Goal: Information Seeking & Learning: Learn about a topic

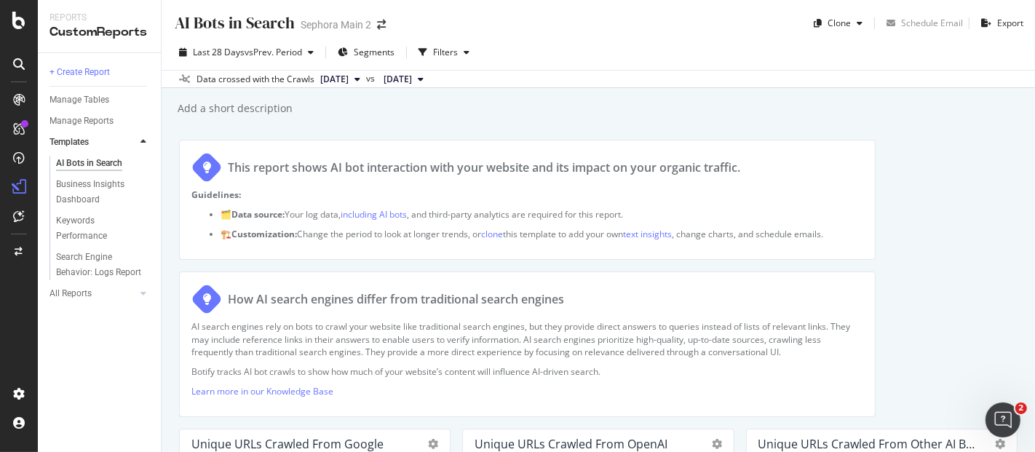
scroll to position [1723, 0]
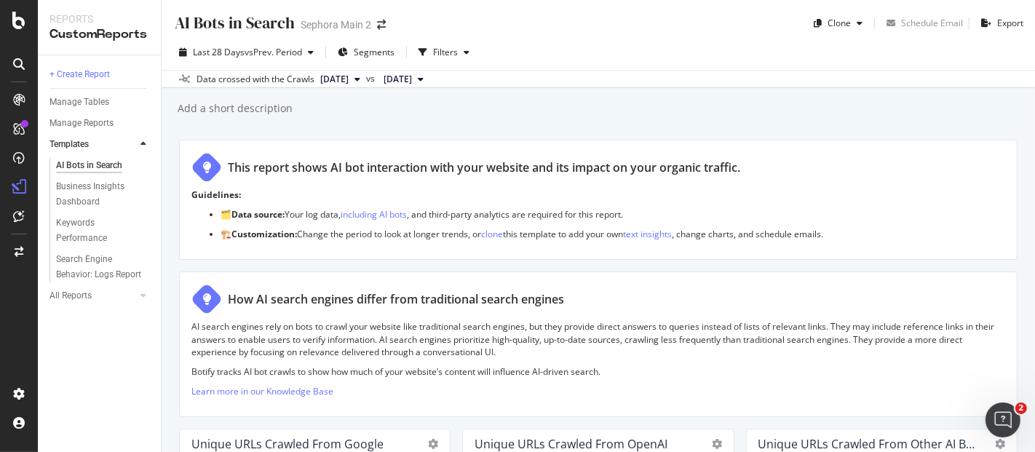
click at [366, 76] on button "[DATE]" at bounding box center [340, 79] width 52 height 17
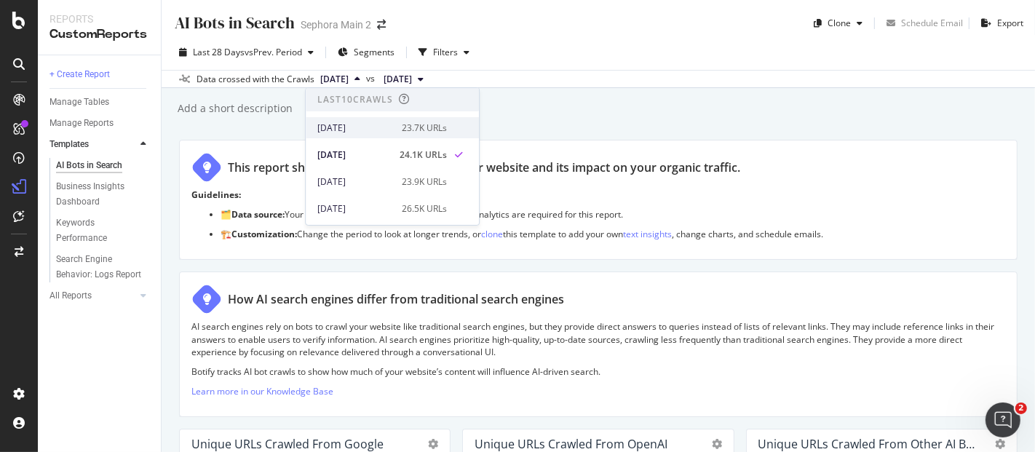
click at [407, 124] on div "23.7K URLs" at bounding box center [424, 128] width 45 height 13
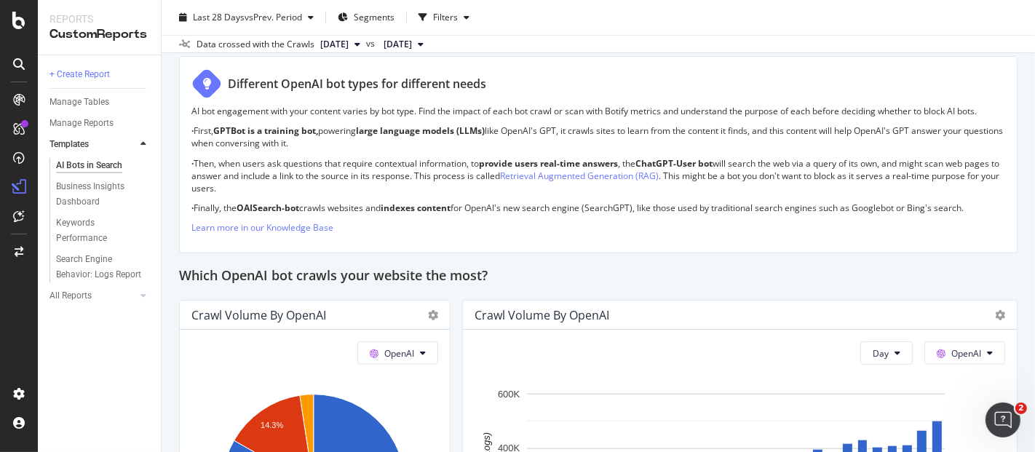
scroll to position [1294, 0]
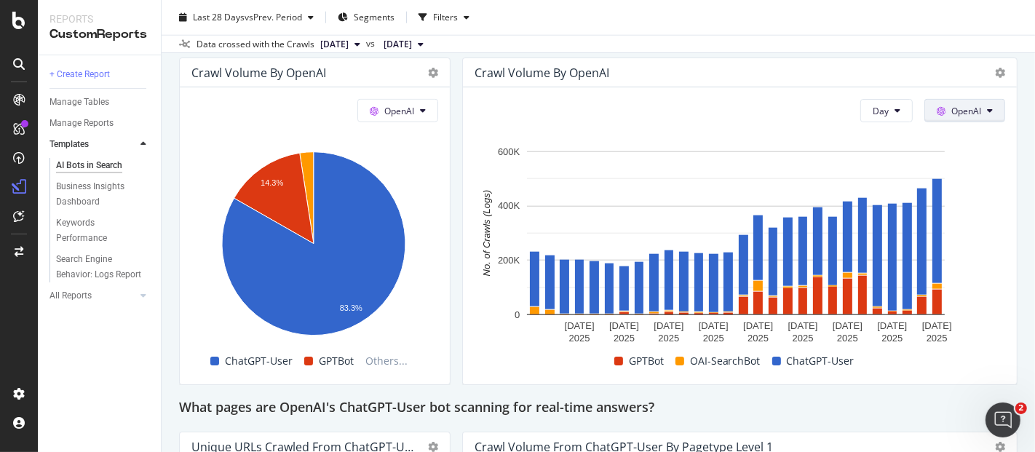
click at [969, 115] on button "OpenAI" at bounding box center [964, 110] width 81 height 23
click at [972, 213] on span "Other AI Bots" at bounding box center [976, 218] width 54 height 13
